Goal: Information Seeking & Learning: Learn about a topic

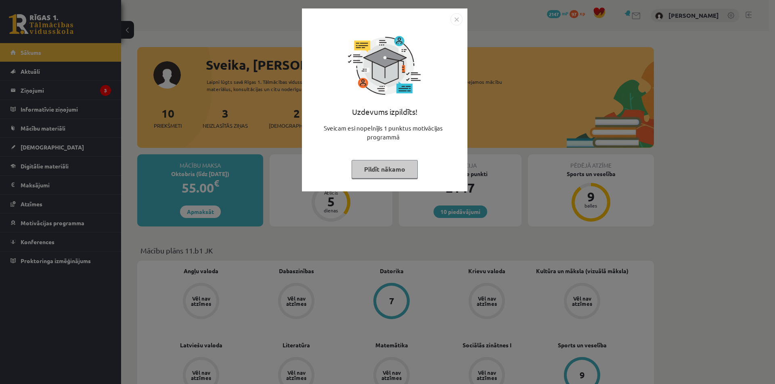
click at [398, 164] on button "Pildīt nākamo" at bounding box center [384, 169] width 66 height 19
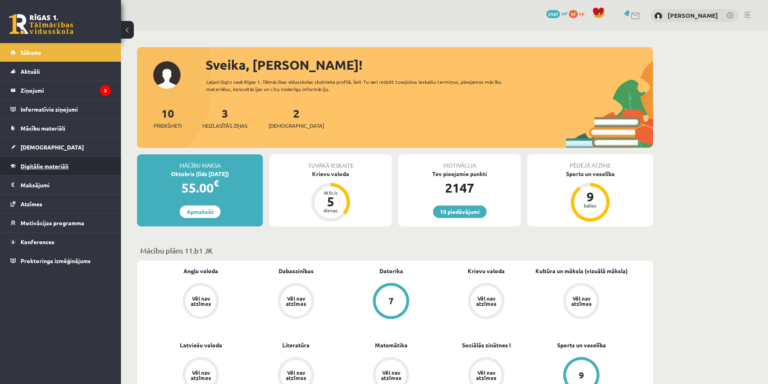
click at [57, 163] on span "Digitālie materiāli" at bounding box center [45, 166] width 48 height 7
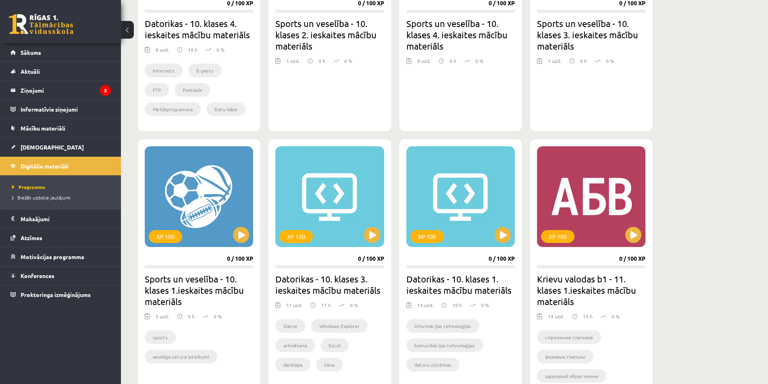
scroll to position [363, 0]
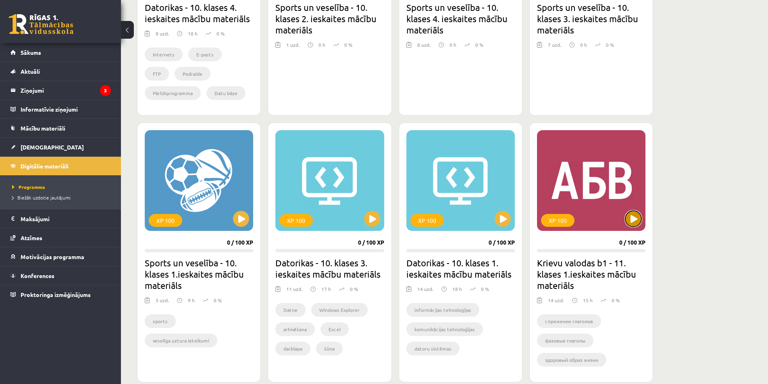
click at [630, 219] on button at bounding box center [634, 219] width 16 height 16
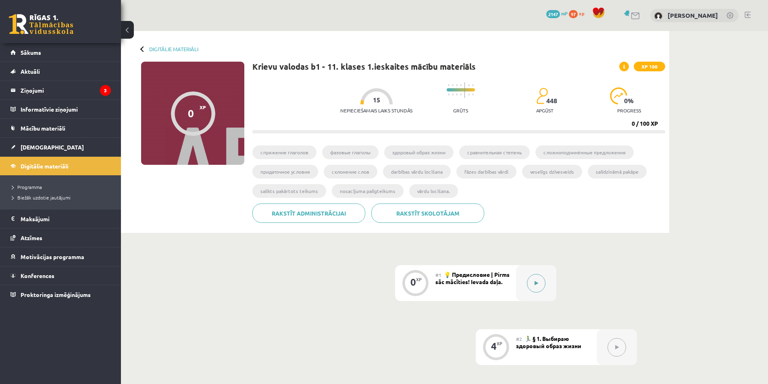
click at [535, 285] on icon at bounding box center [537, 283] width 4 height 5
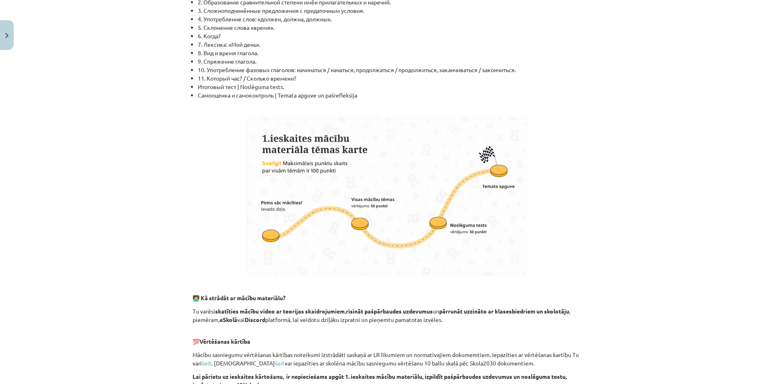
scroll to position [439, 0]
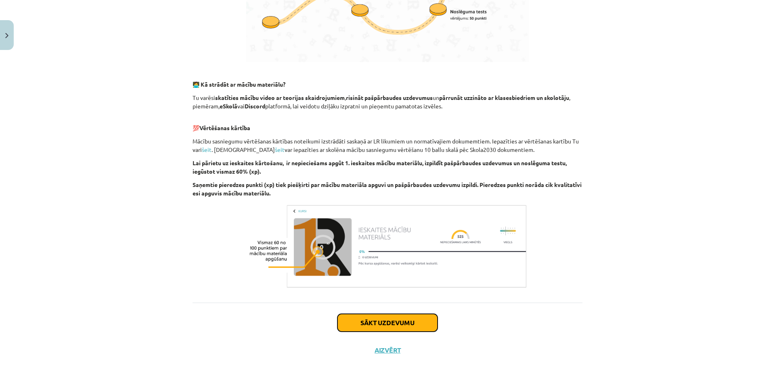
click at [378, 322] on button "Sākt uzdevumu" at bounding box center [387, 323] width 100 height 18
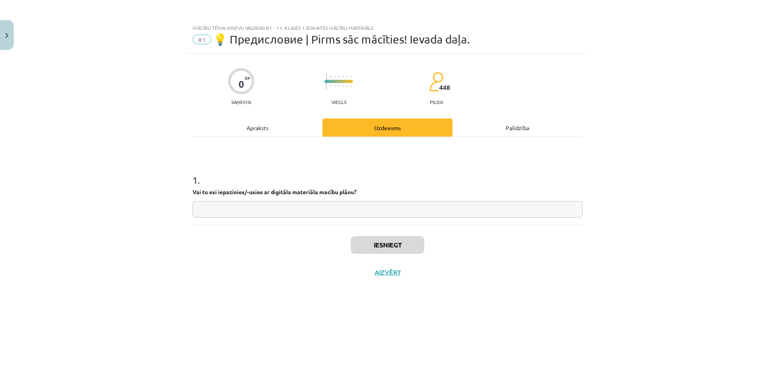
click at [391, 213] on input "text" at bounding box center [387, 209] width 390 height 17
type input "**"
click at [401, 248] on button "Iesniegt" at bounding box center [387, 245] width 73 height 18
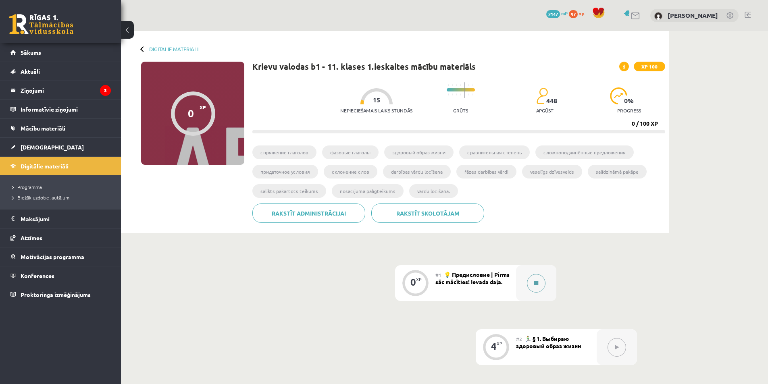
click at [541, 283] on button at bounding box center [536, 283] width 19 height 19
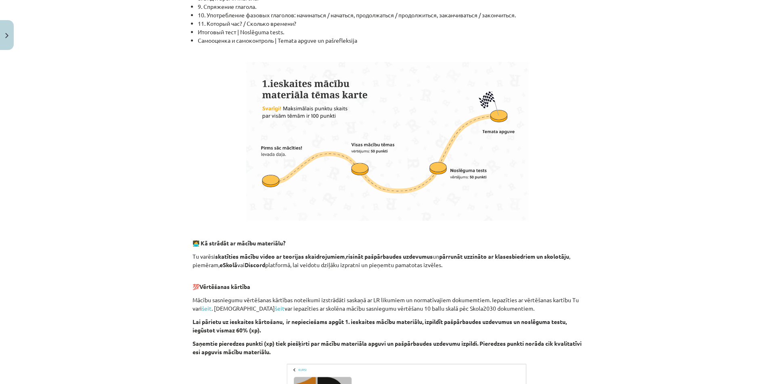
scroll to position [439, 0]
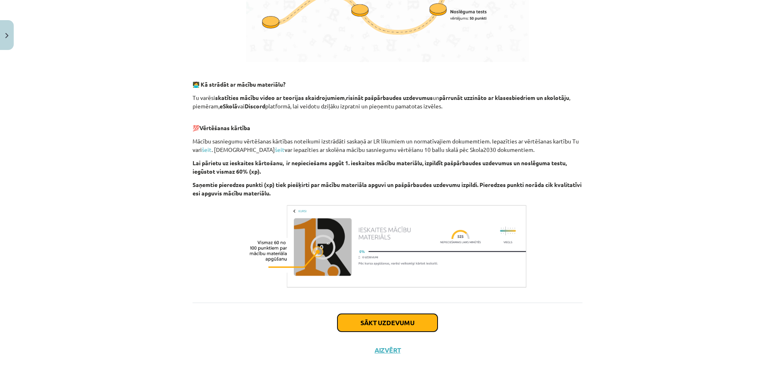
click at [423, 319] on button "Sākt uzdevumu" at bounding box center [387, 323] width 100 height 18
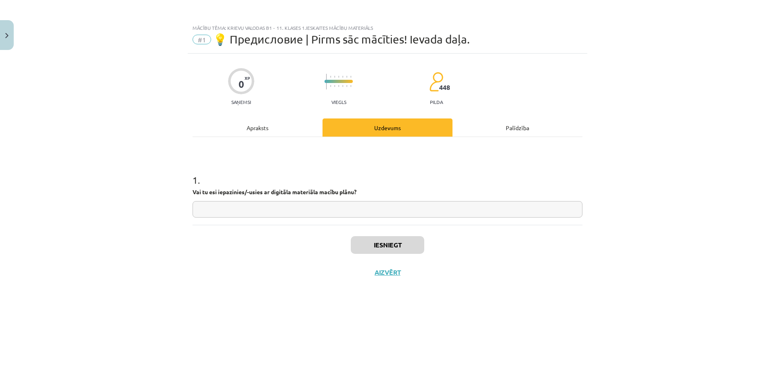
click at [365, 199] on div "1 . Vai tu esi iepazinies/-usies ar digitāla materiāla macību plānu?" at bounding box center [387, 189] width 390 height 57
click at [359, 211] on input "text" at bounding box center [387, 209] width 390 height 17
type input "**"
click at [393, 245] on button "Iesniegt" at bounding box center [387, 245] width 73 height 18
click at [388, 270] on button "Nākamā nodarbība" at bounding box center [387, 278] width 79 height 19
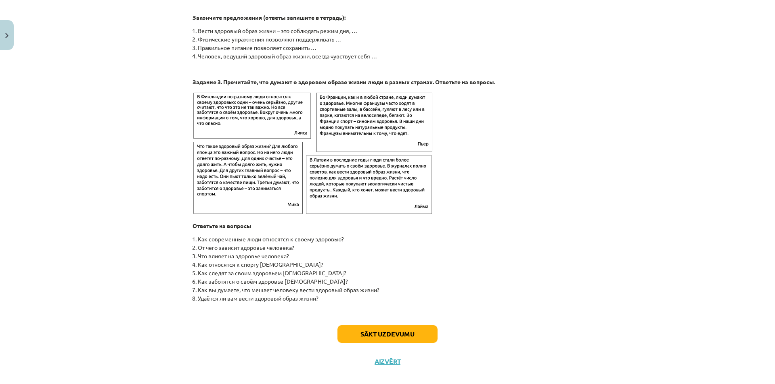
scroll to position [1206, 0]
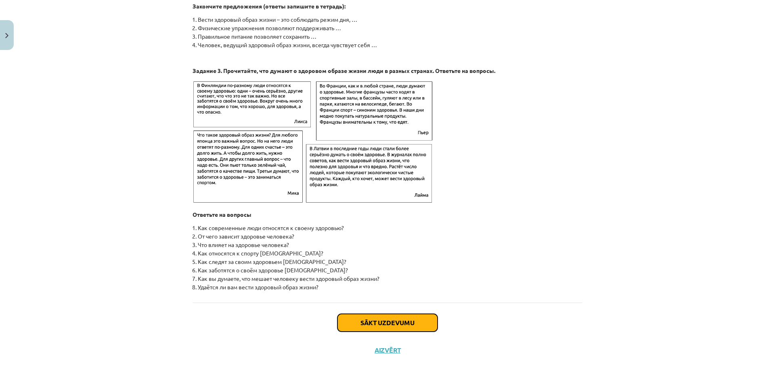
click at [360, 321] on button "Sākt uzdevumu" at bounding box center [387, 323] width 100 height 18
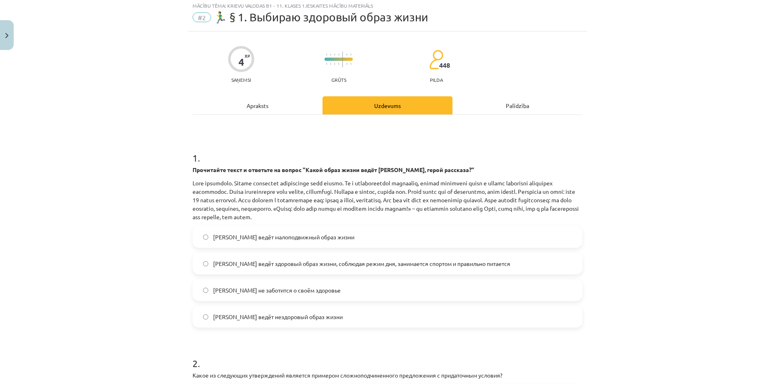
scroll to position [20, 0]
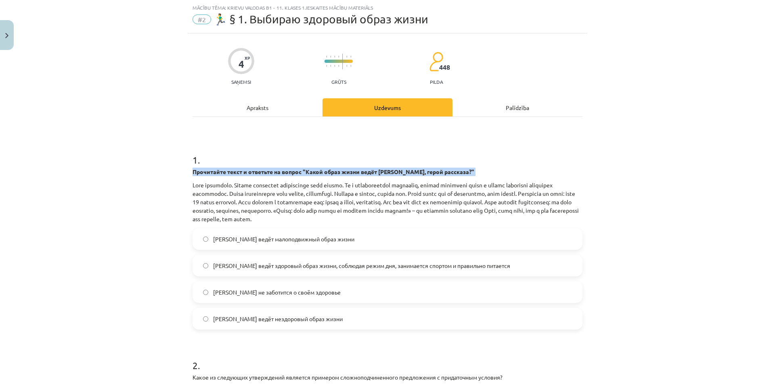
drag, startPoint x: 185, startPoint y: 172, endPoint x: 167, endPoint y: 179, distance: 19.0
click at [167, 179] on div "Mācību tēma: Krievu valodas b1 - 11. klases 1.ieskaites mācību materiāls #2 🏃‍♂…" at bounding box center [387, 192] width 775 height 384
click at [167, 177] on div "Mācību tēma: Krievu valodas b1 - 11. klases 1.ieskaites mācību materiāls #2 🏃‍♂…" at bounding box center [387, 192] width 775 height 384
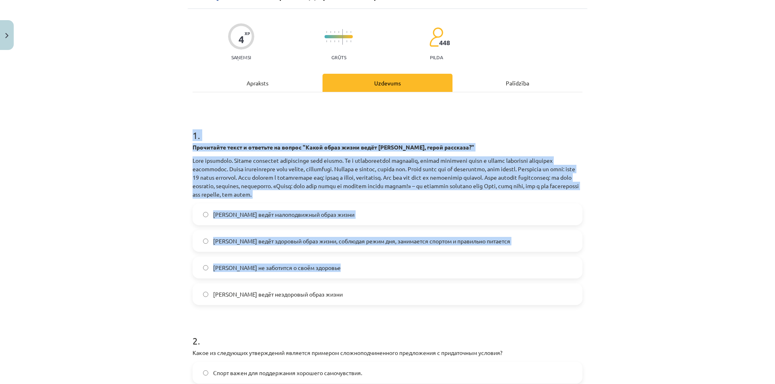
scroll to position [218, 0]
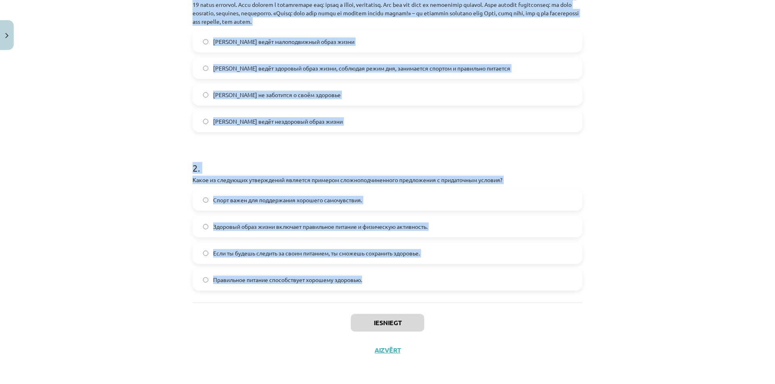
drag, startPoint x: 186, startPoint y: 163, endPoint x: 411, endPoint y: 290, distance: 258.1
click at [411, 290] on div "4 XP Saņemsi Grūts 448 pilda Apraksts Uzdevums Palīdzība 1 . Прочитайте текст и…" at bounding box center [387, 100] width 399 height 528
copy form "1 . Прочитайте текст и ответьте на вопрос "Какой образ жизни ведёт Олег, герой …"
click at [112, 176] on div "Mācību tēma: Krievu valodas b1 - 11. klases 1.ieskaites mācību materiāls #2 🏃‍♂…" at bounding box center [387, 192] width 775 height 384
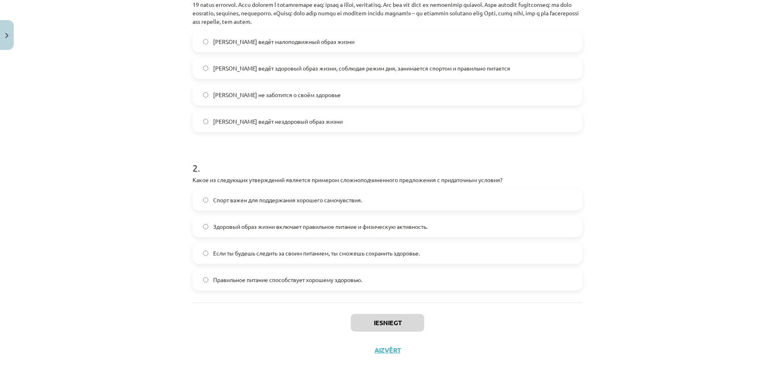
click at [363, 63] on label "Олег ведёт здоровый образ жизни, соблюдая режим дня, занимается спортом и прави…" at bounding box center [387, 68] width 388 height 20
click at [286, 254] on span "Если ты будешь следить за своим питанием, ты сможешь сохранить здоровье." at bounding box center [316, 253] width 207 height 8
click at [407, 327] on button "Iesniegt" at bounding box center [387, 323] width 73 height 18
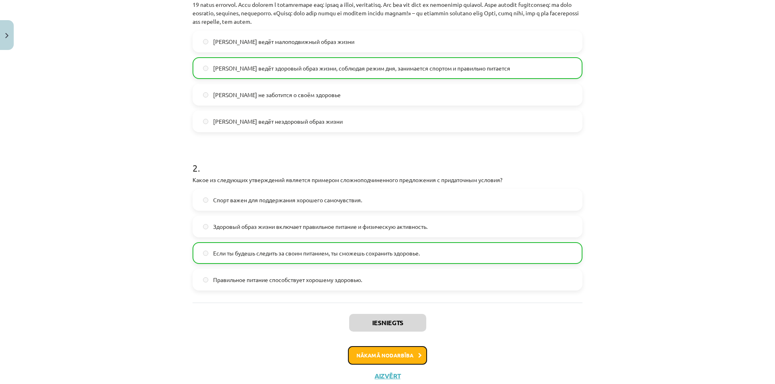
click at [390, 357] on button "Nākamā nodarbība" at bounding box center [387, 356] width 79 height 19
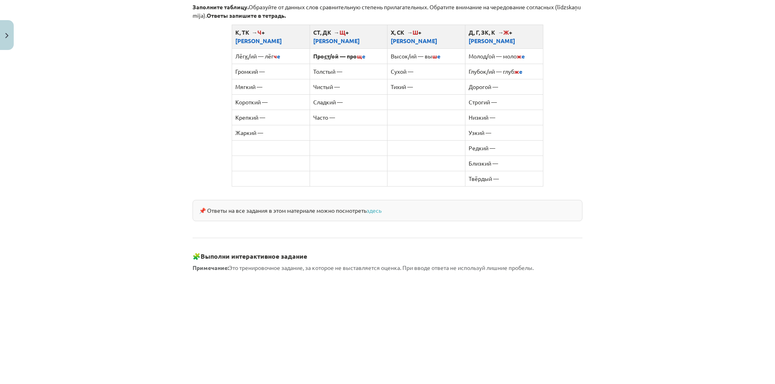
scroll to position [518, 0]
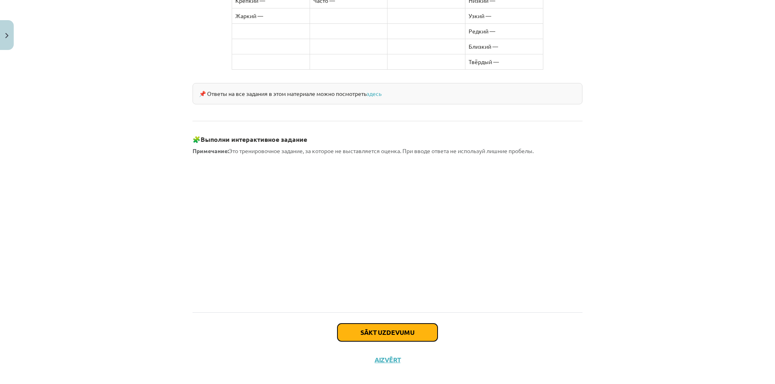
click at [381, 324] on button "Sākt uzdevumu" at bounding box center [387, 333] width 100 height 18
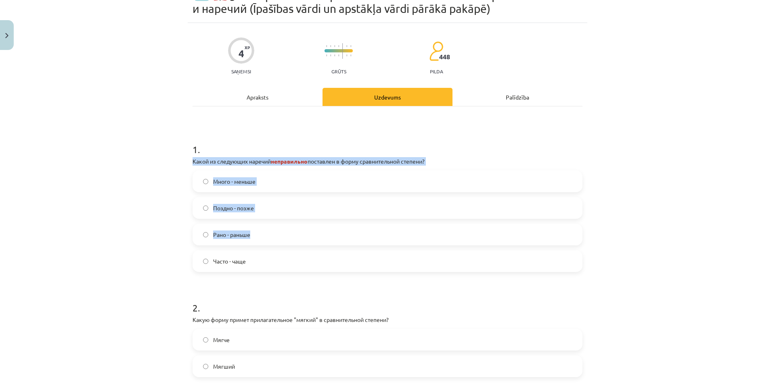
scroll to position [130, 0]
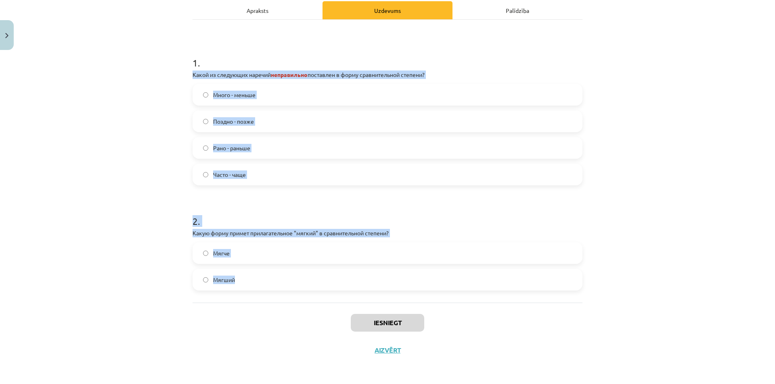
drag, startPoint x: 185, startPoint y: 183, endPoint x: 272, endPoint y: 254, distance: 112.7
click at [287, 267] on div "4 XP Saņemsi Grūts 448 pilda Apraksts Uzdevums Palīdzība 1 . Какой из следующих…" at bounding box center [387, 150] width 399 height 428
click at [129, 169] on div "Mācību tēma: Krievu valodas b1 - 11. klases 1.ieskaites mācību materiāls #3 📖 §…" at bounding box center [387, 192] width 775 height 384
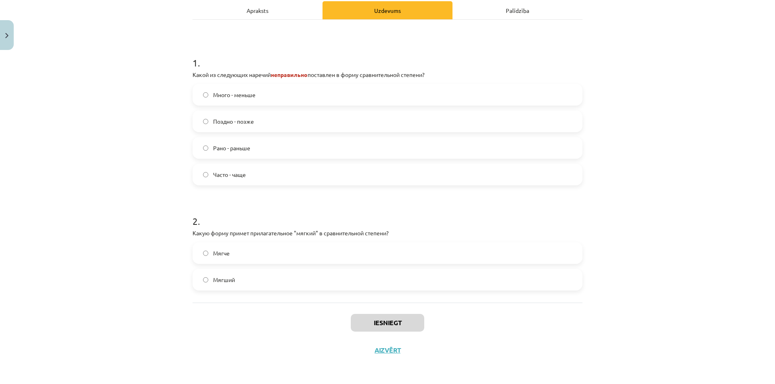
click at [225, 257] on span "Мягче" at bounding box center [221, 253] width 17 height 8
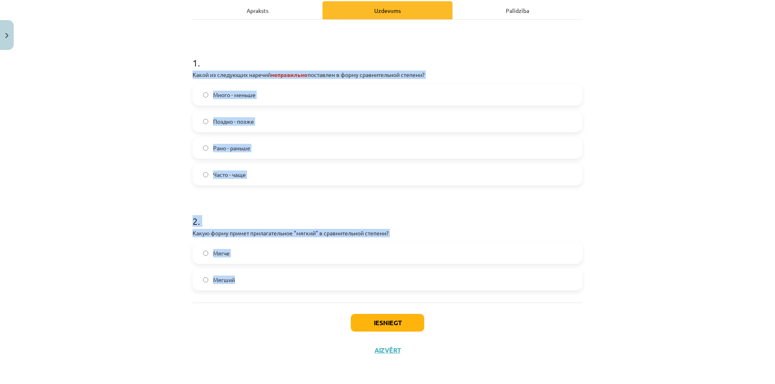
drag, startPoint x: 186, startPoint y: 78, endPoint x: 238, endPoint y: 271, distance: 200.1
click at [238, 271] on div "4 XP Saņemsi Grūts 448 pilda Apraksts Uzdevums Palīdzība 1 . Какой из следующих…" at bounding box center [387, 150] width 399 height 428
copy form "Какой из следующих наречий неправильно поставлен в форму сравнительной степени?…"
click at [263, 99] on label "Много - меньше" at bounding box center [387, 95] width 388 height 20
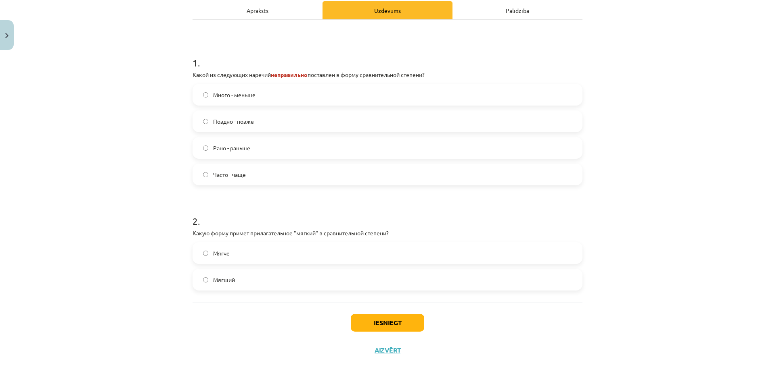
click at [257, 276] on label "Мягший" at bounding box center [387, 280] width 388 height 20
click at [382, 317] on button "Iesniegt" at bounding box center [387, 323] width 73 height 18
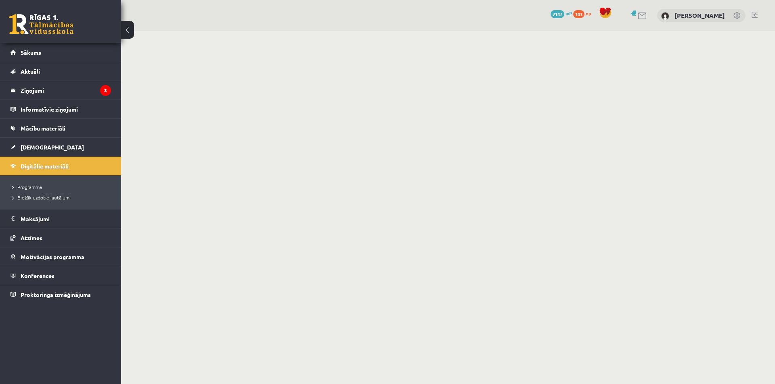
click at [61, 168] on span "Digitālie materiāli" at bounding box center [45, 166] width 48 height 7
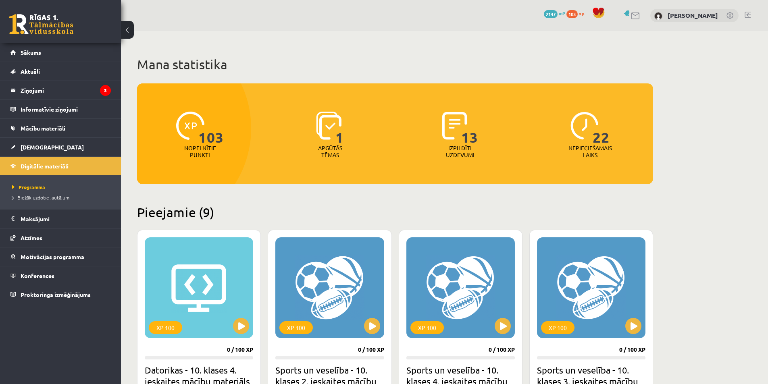
scroll to position [363, 0]
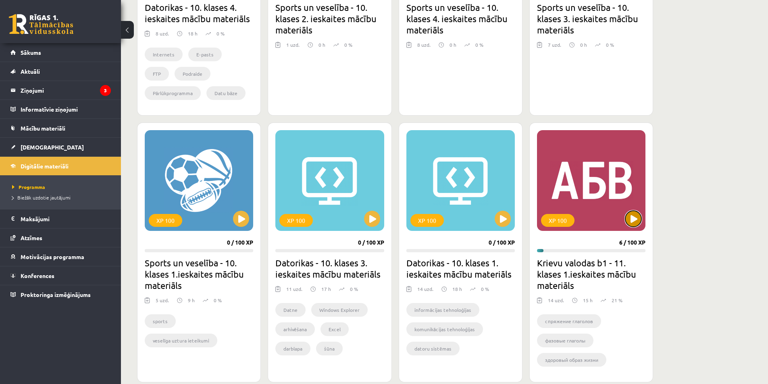
click at [633, 220] on button at bounding box center [634, 219] width 16 height 16
